Goal: Task Accomplishment & Management: Manage account settings

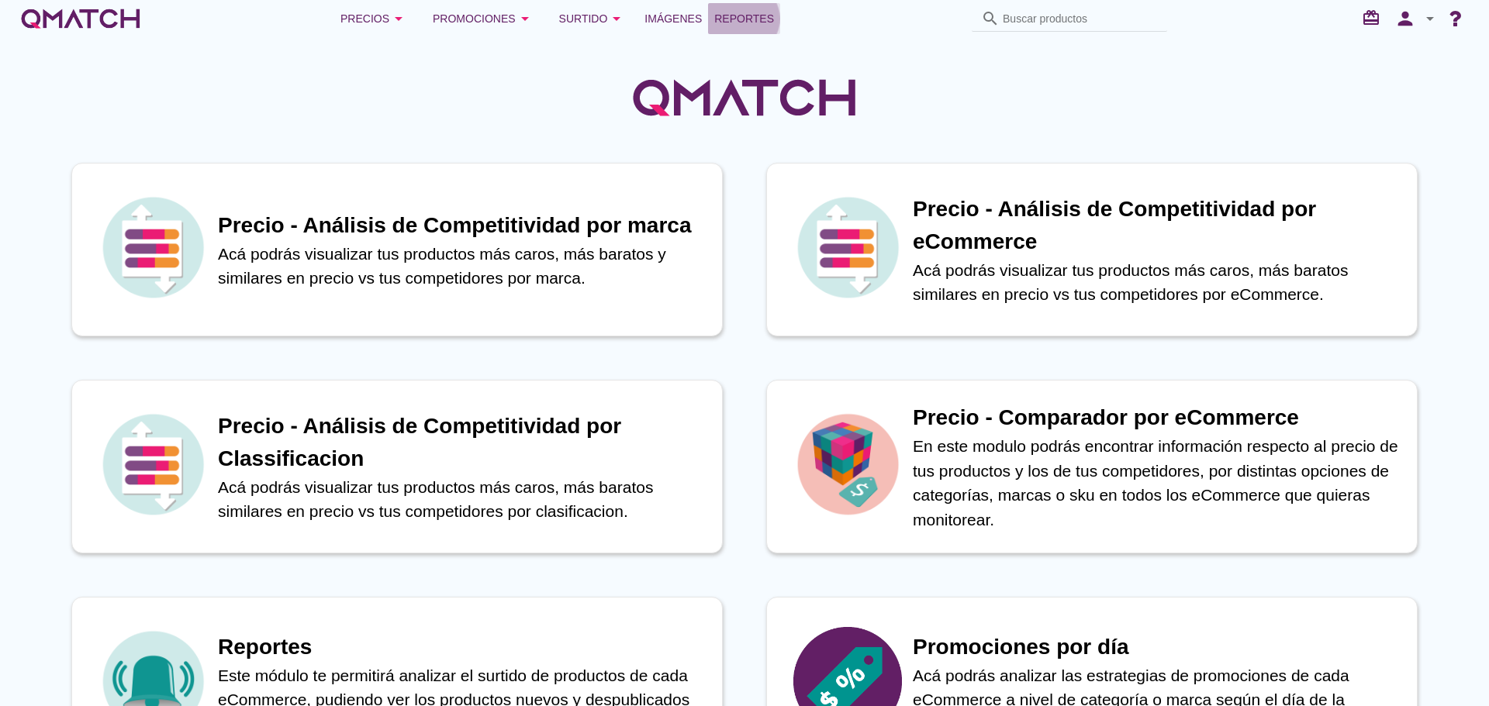
click at [744, 25] on span "Reportes" at bounding box center [744, 18] width 60 height 19
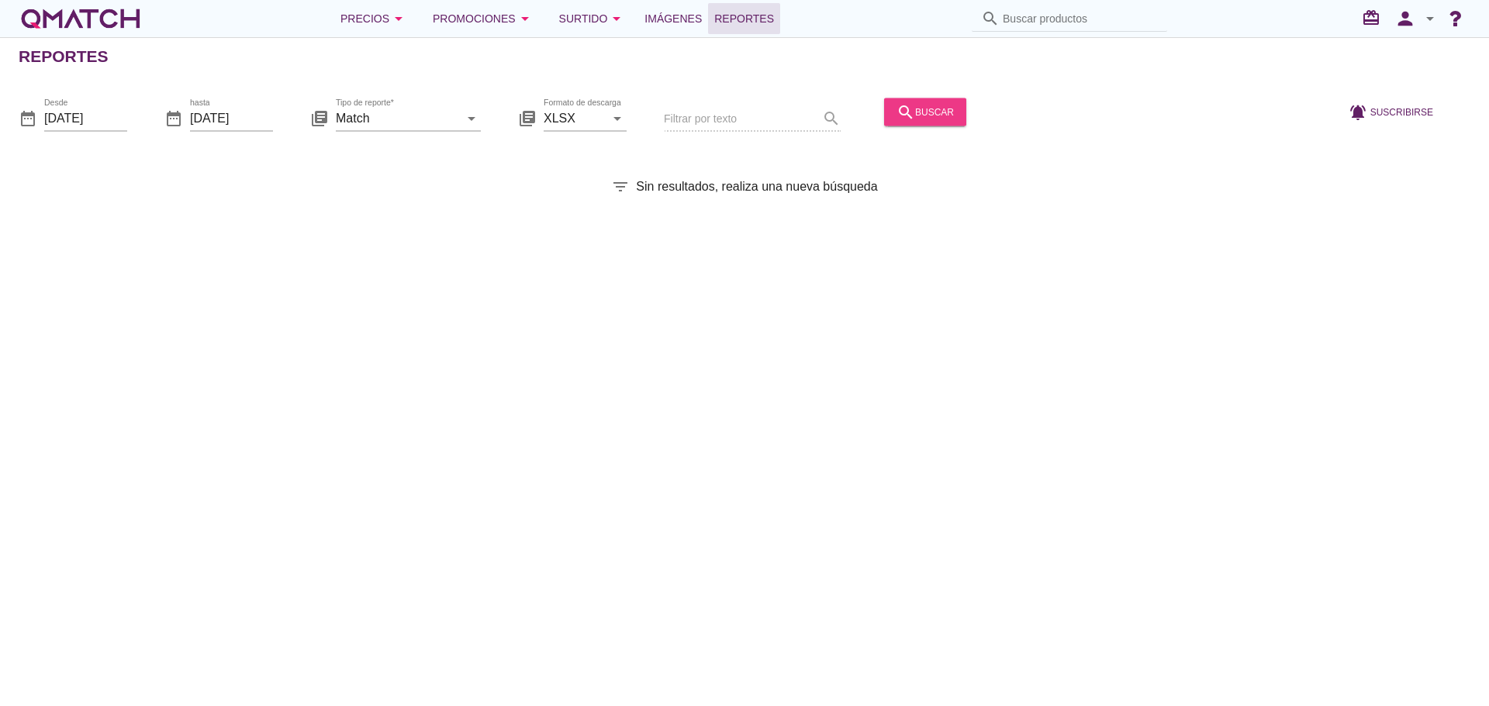
click at [916, 116] on div "search buscar" at bounding box center [924, 111] width 57 height 19
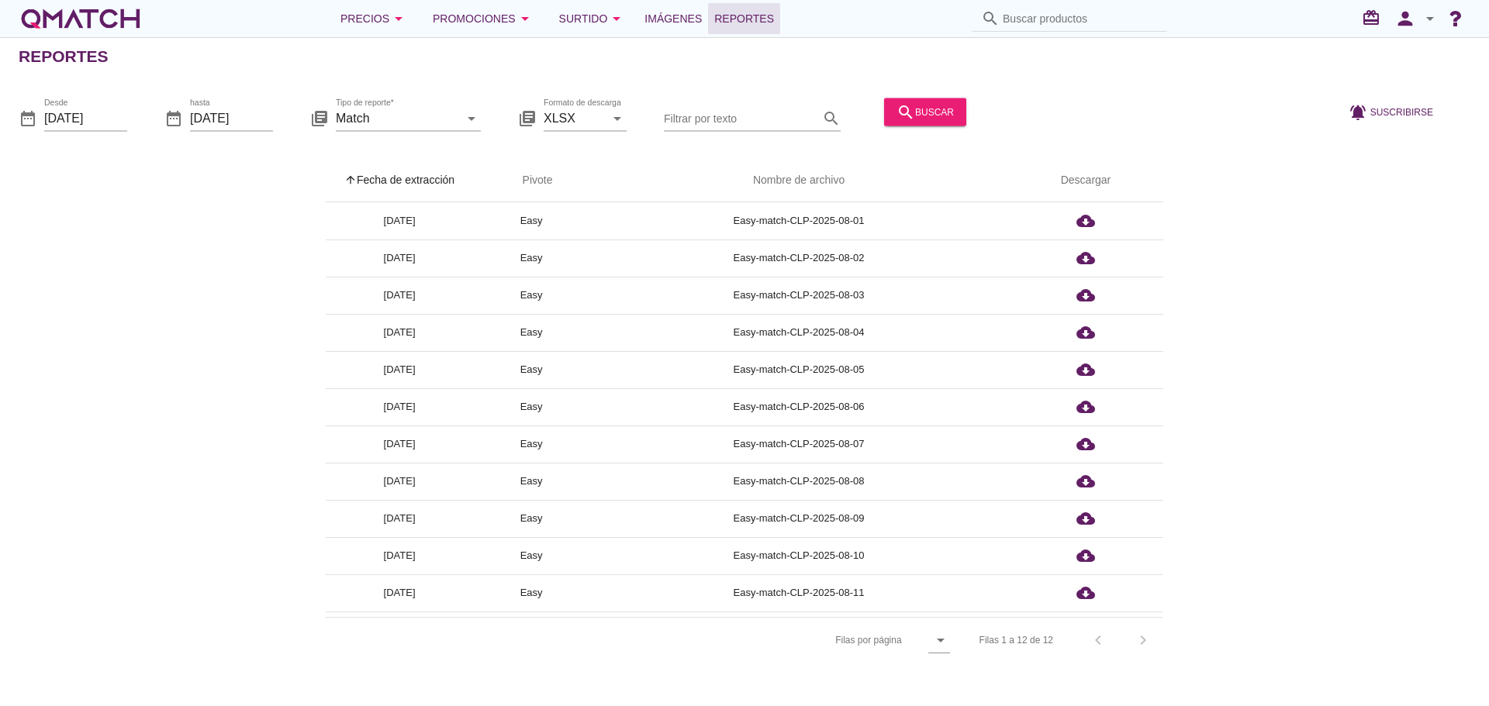
click at [426, 167] on th "arrow_upward Fecha de extracción" at bounding box center [399, 180] width 147 height 43
click at [378, 20] on div "Precios arrow_drop_down" at bounding box center [373, 18] width 67 height 19
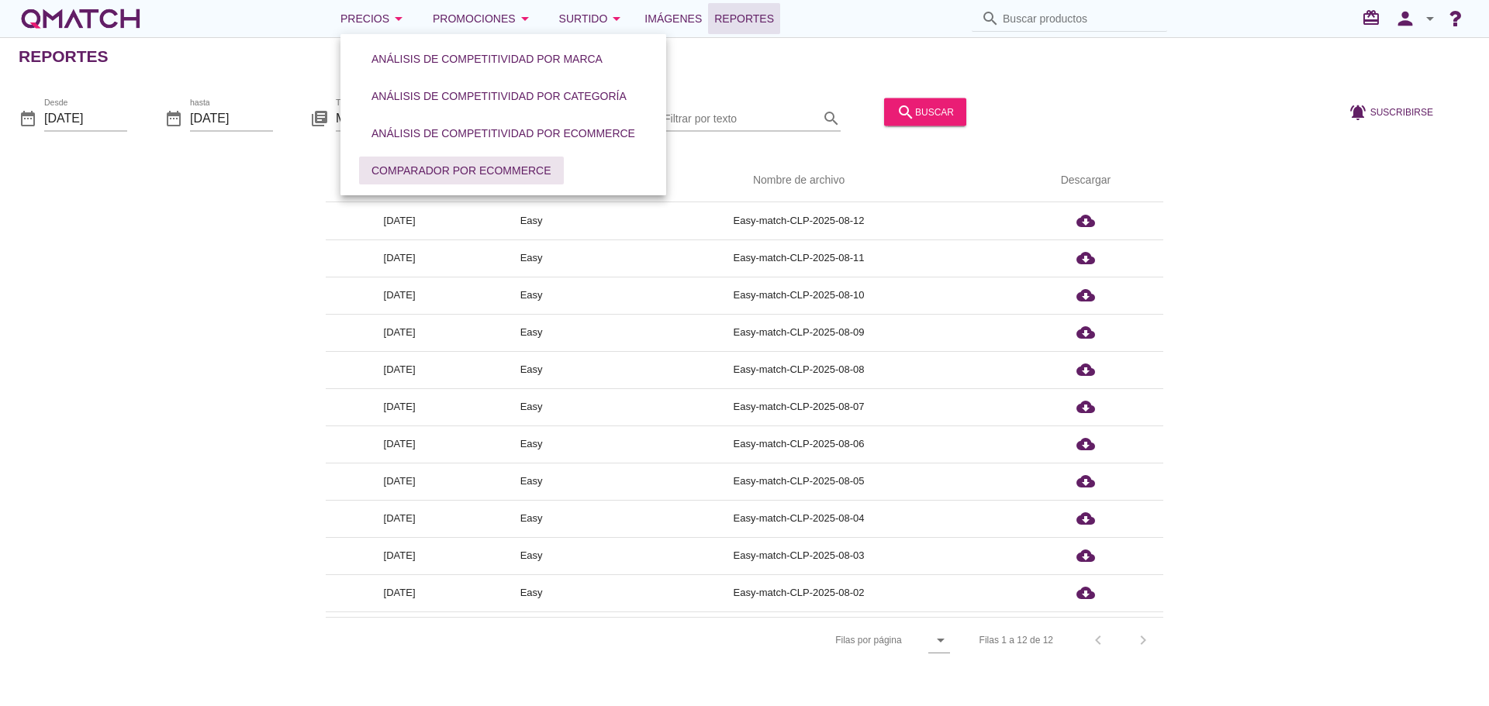
click at [407, 171] on div "Comparador por eCommerce" at bounding box center [461, 171] width 180 height 16
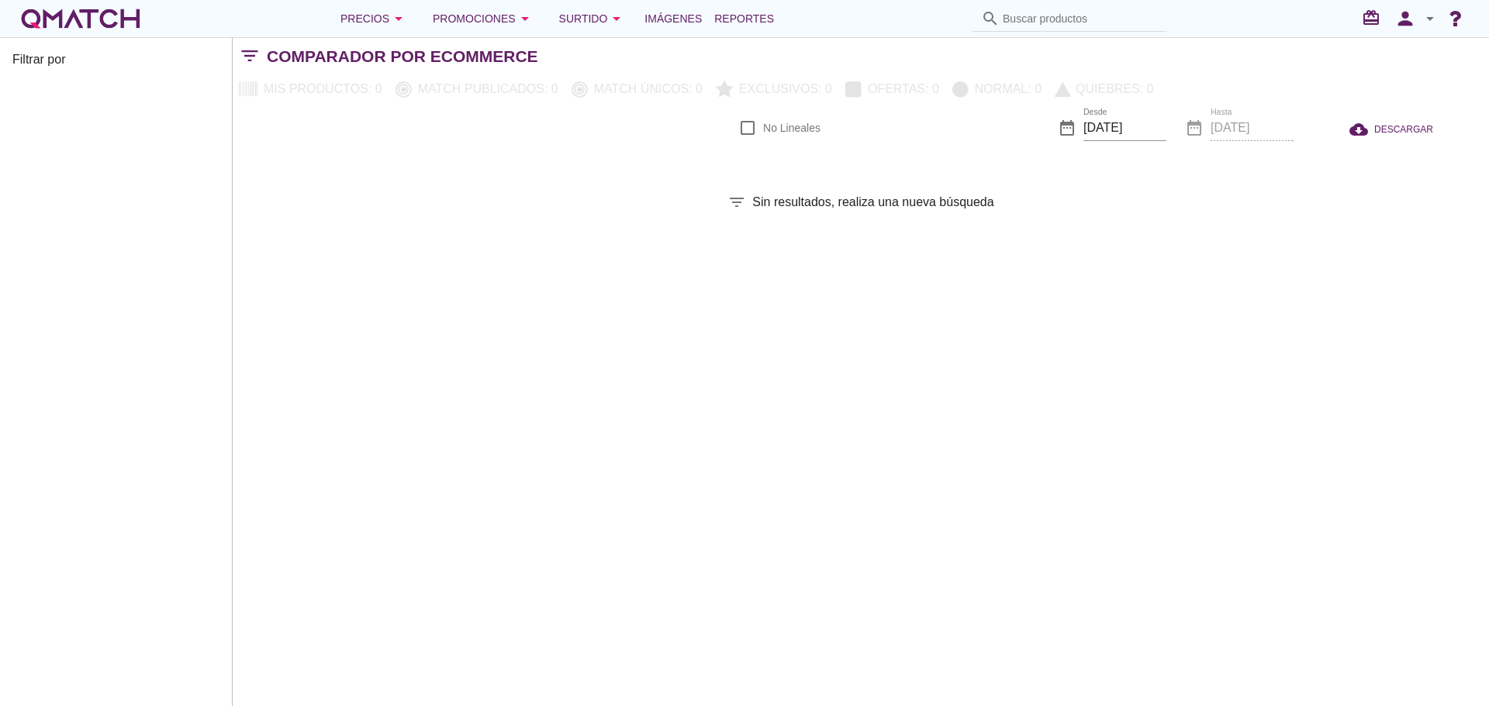
checkbox input "false"
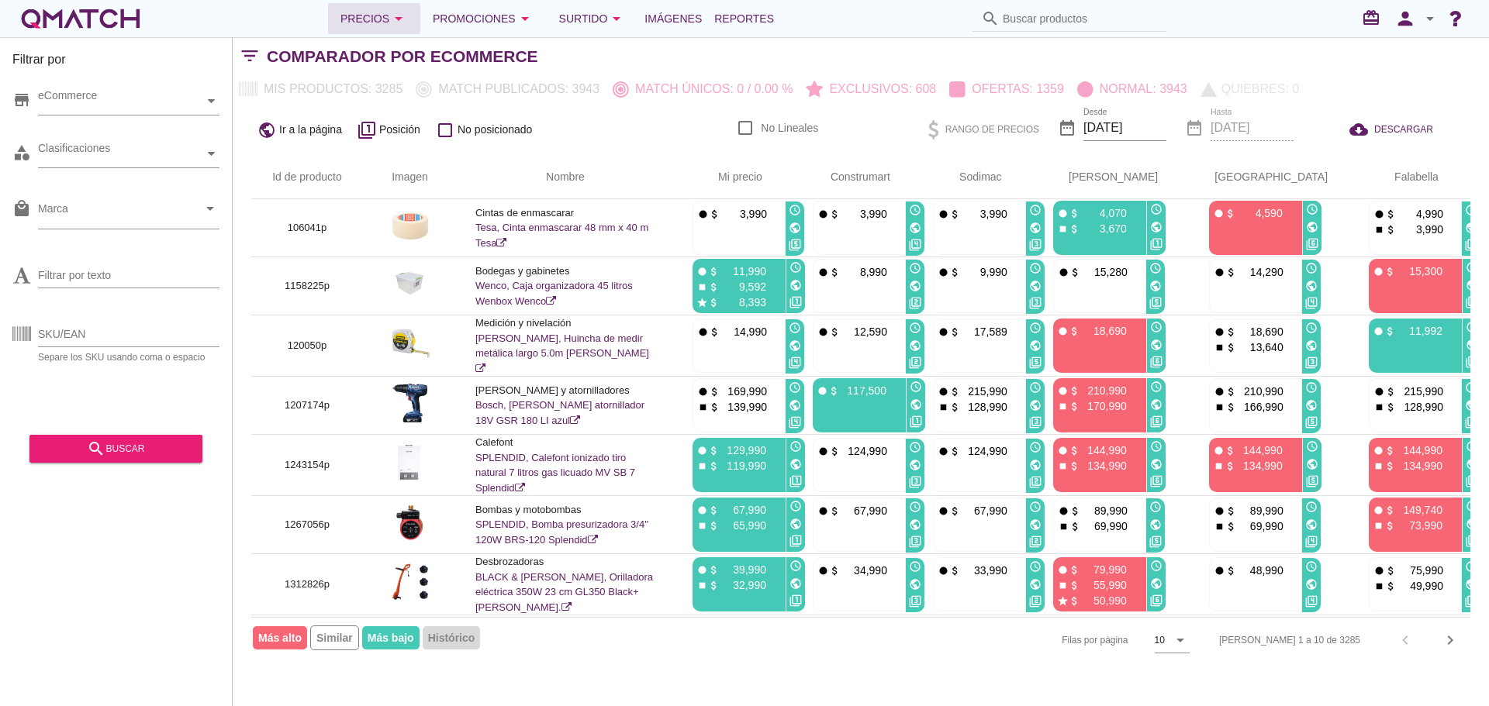
click at [385, 19] on div "Precios arrow_drop_down" at bounding box center [373, 18] width 67 height 19
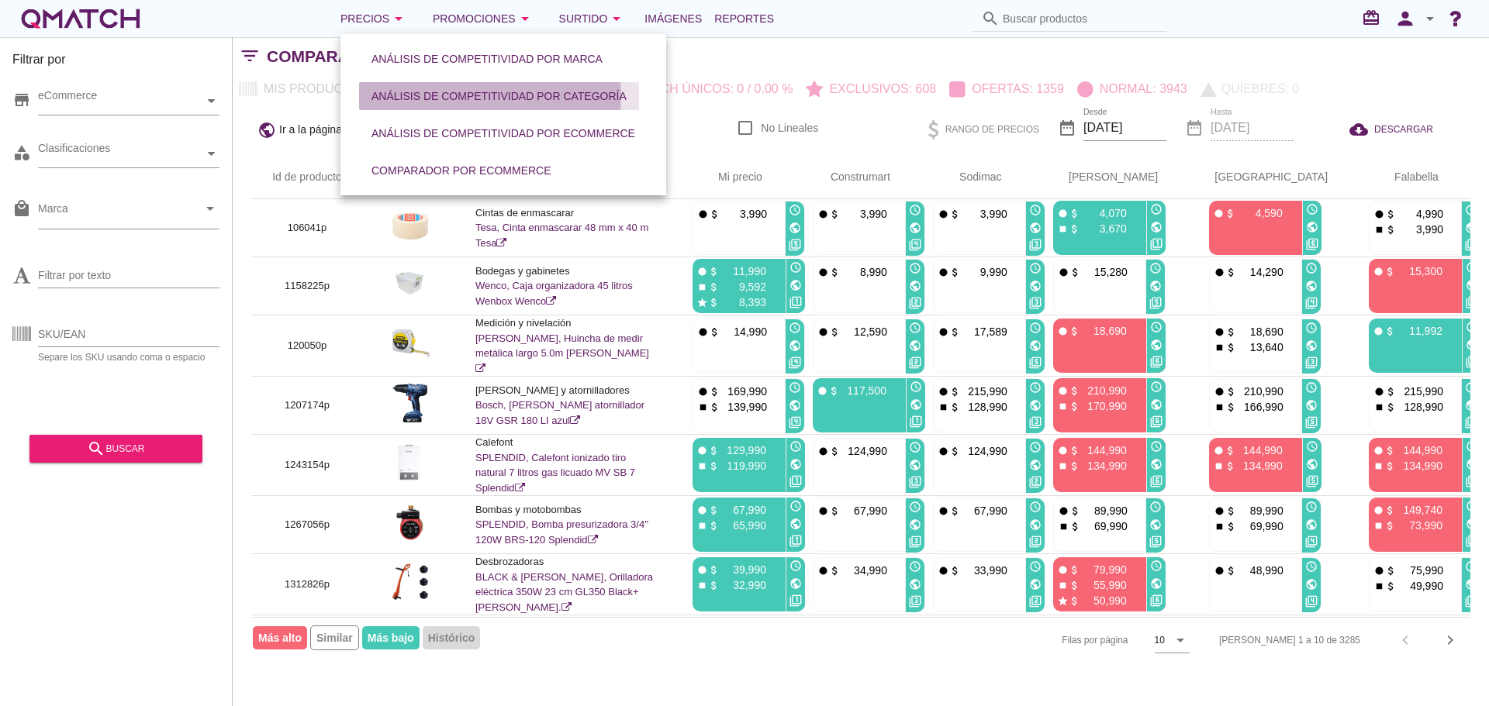
click at [401, 92] on div "Análisis de competitividad por categoría" at bounding box center [498, 96] width 255 height 16
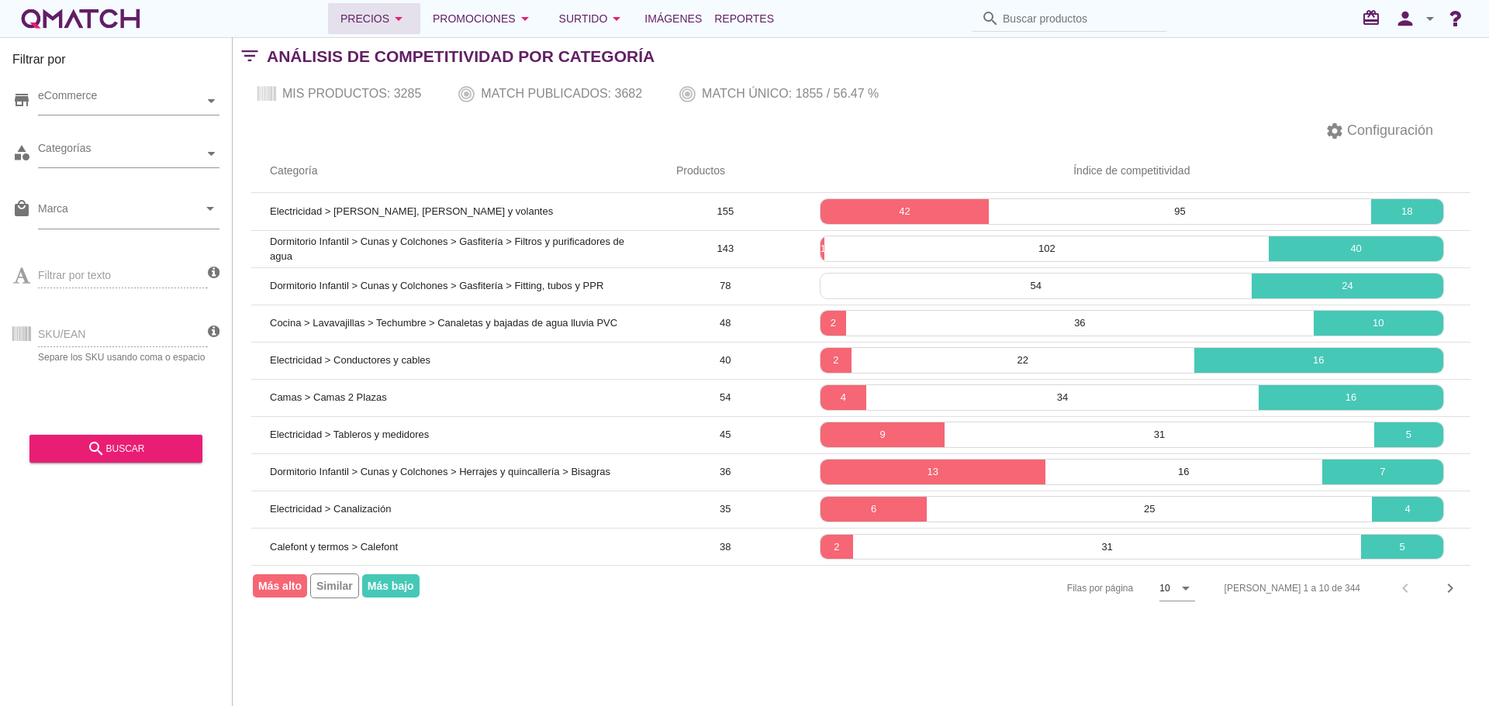
click at [386, 19] on div "Precios arrow_drop_down" at bounding box center [373, 18] width 67 height 19
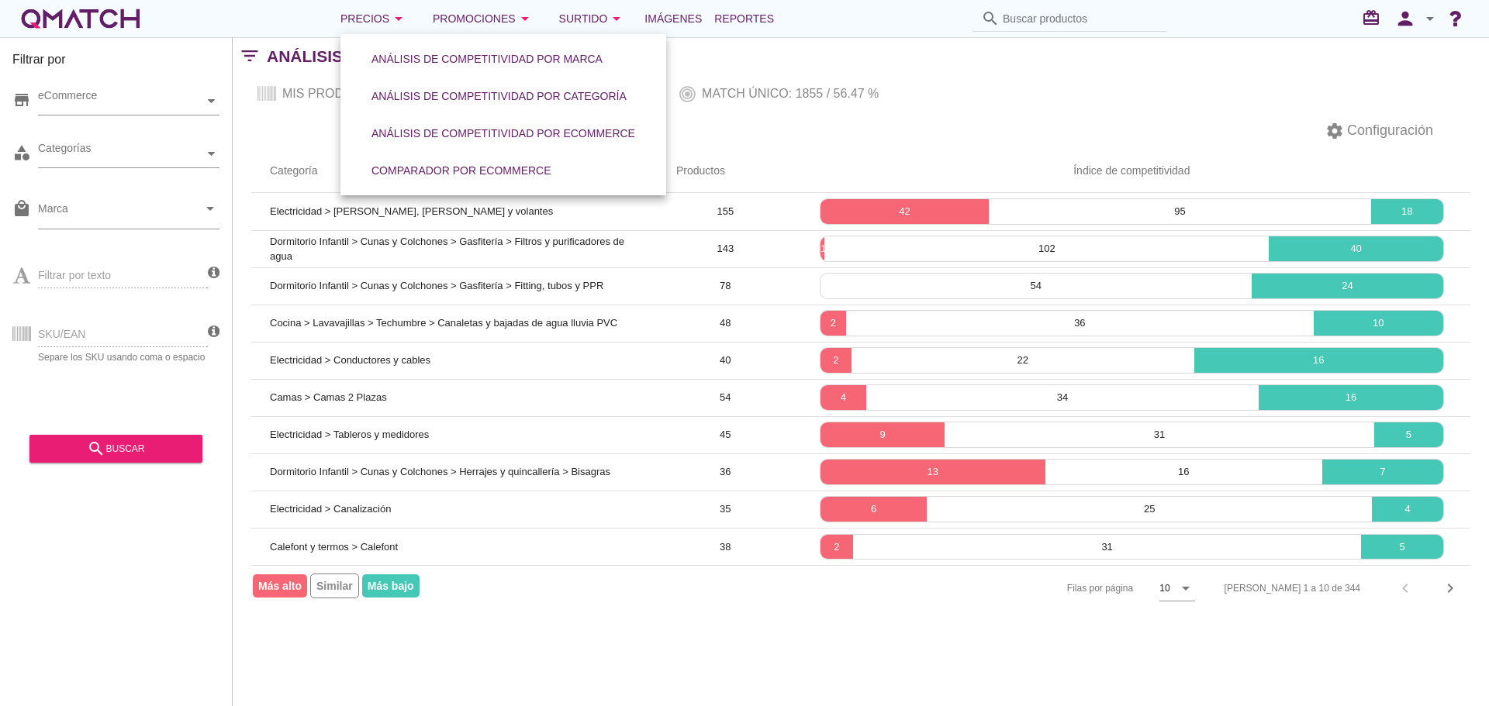
click at [1073, 78] on div "Mis productos: 3285 Match publicados: 3682 Match único: 1855 / 56.47 %" at bounding box center [861, 93] width 1256 height 37
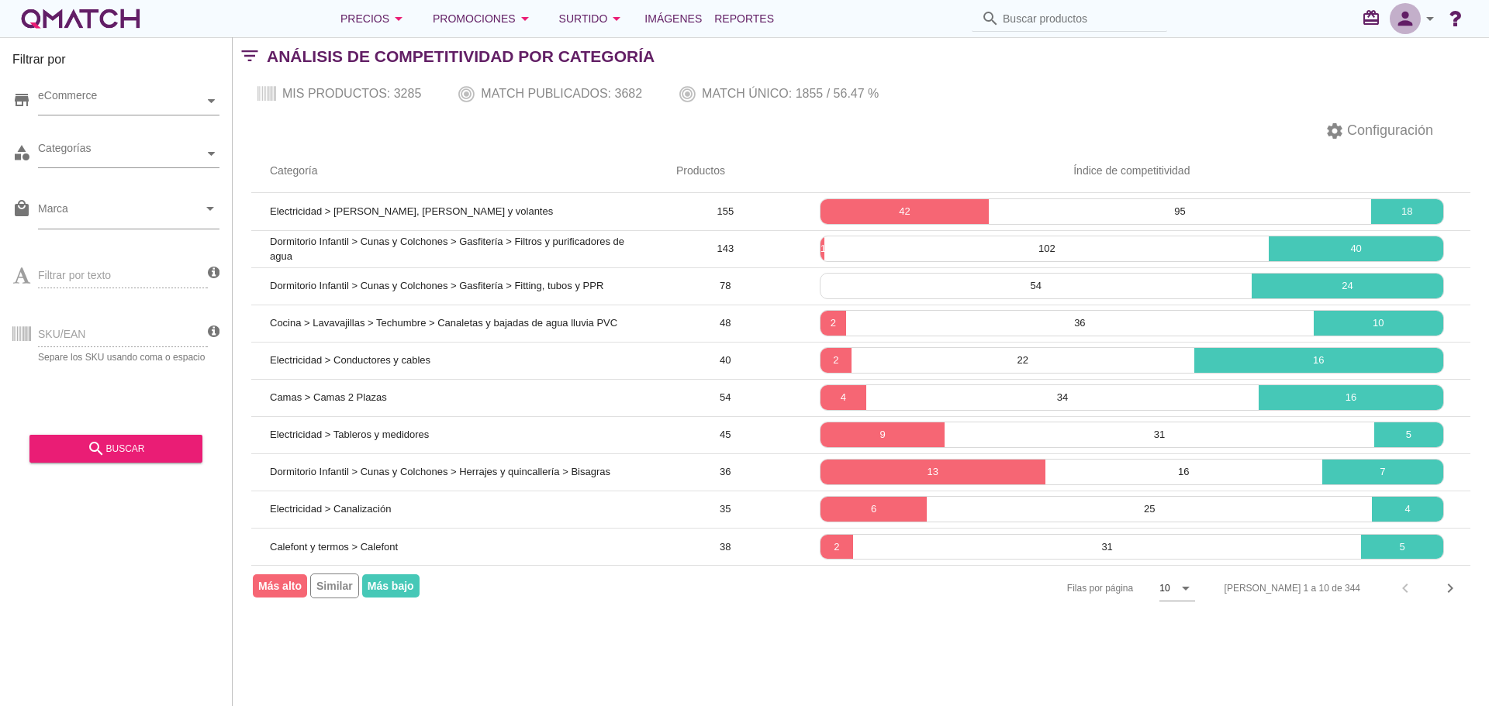
click at [1416, 13] on icon "person" at bounding box center [1405, 19] width 31 height 22
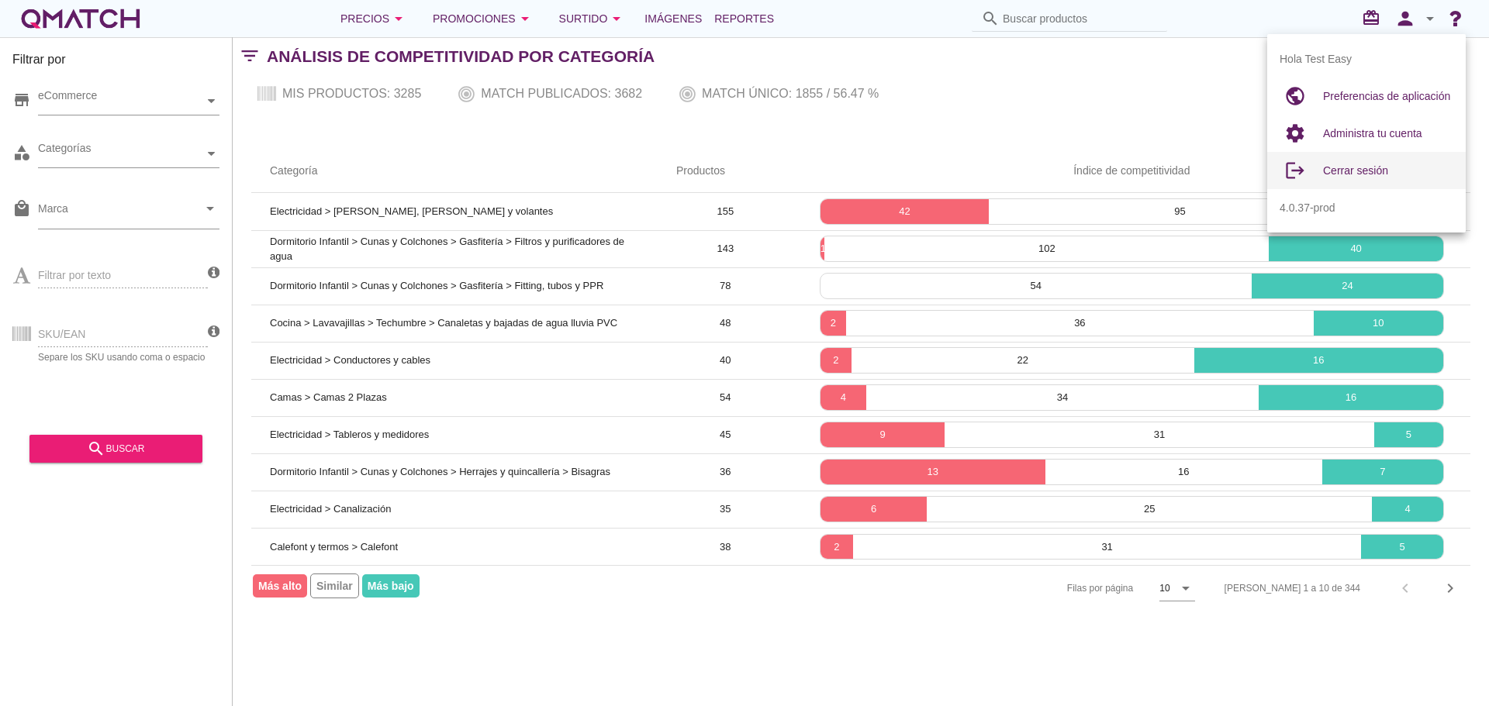
click at [1359, 180] on div "Cerrar sesión" at bounding box center [1388, 170] width 130 height 37
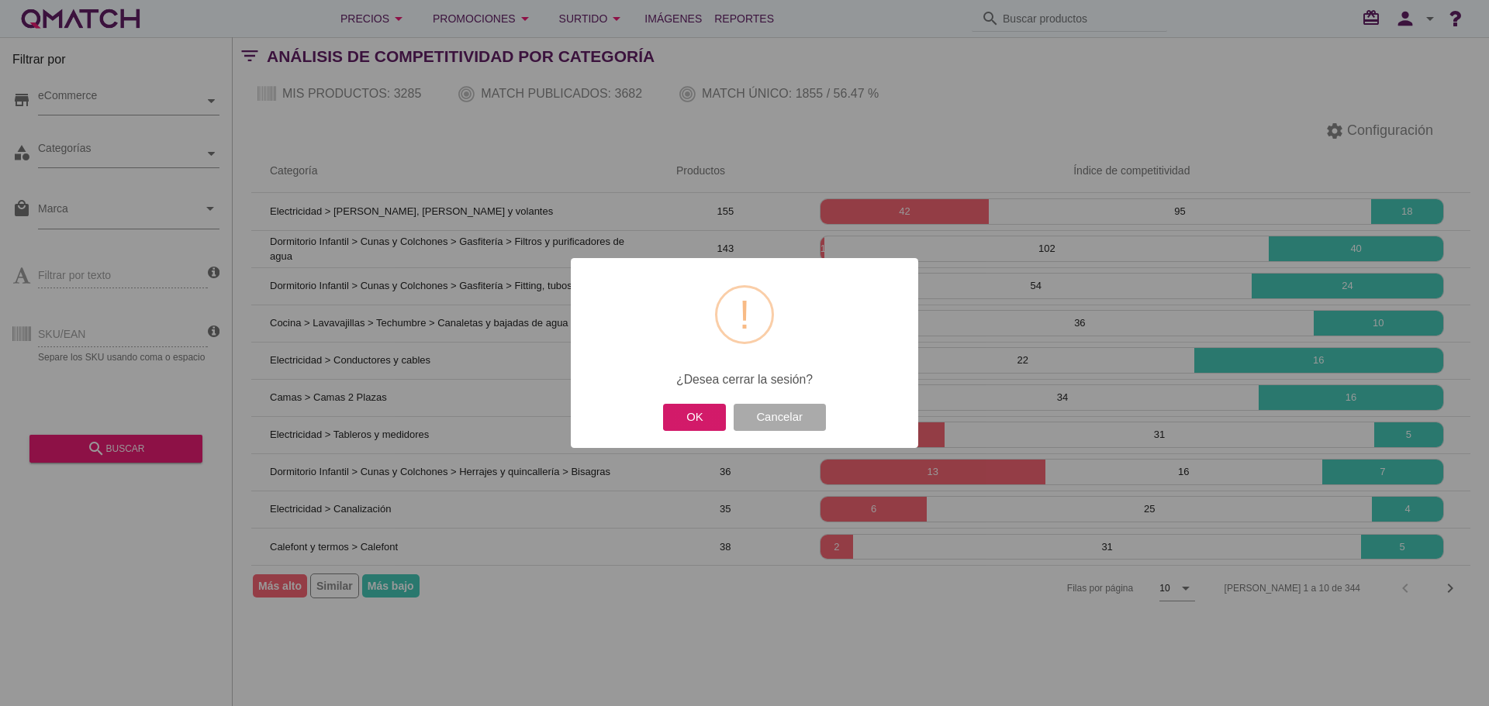
click at [711, 405] on button "OK" at bounding box center [694, 417] width 63 height 27
